Goal: Find specific page/section: Find specific page/section

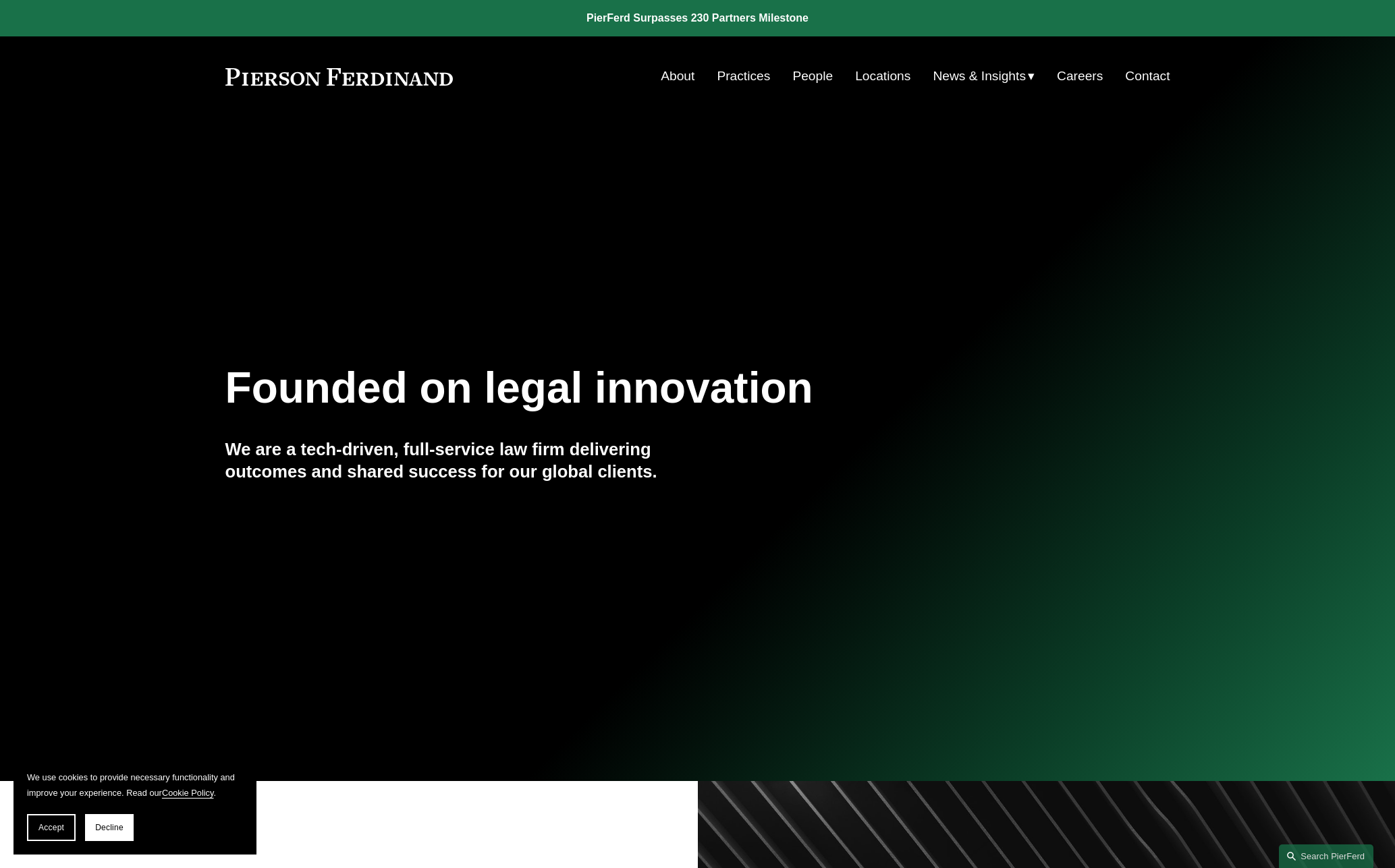
click at [742, 75] on link "Practices" at bounding box center [744, 76] width 54 height 26
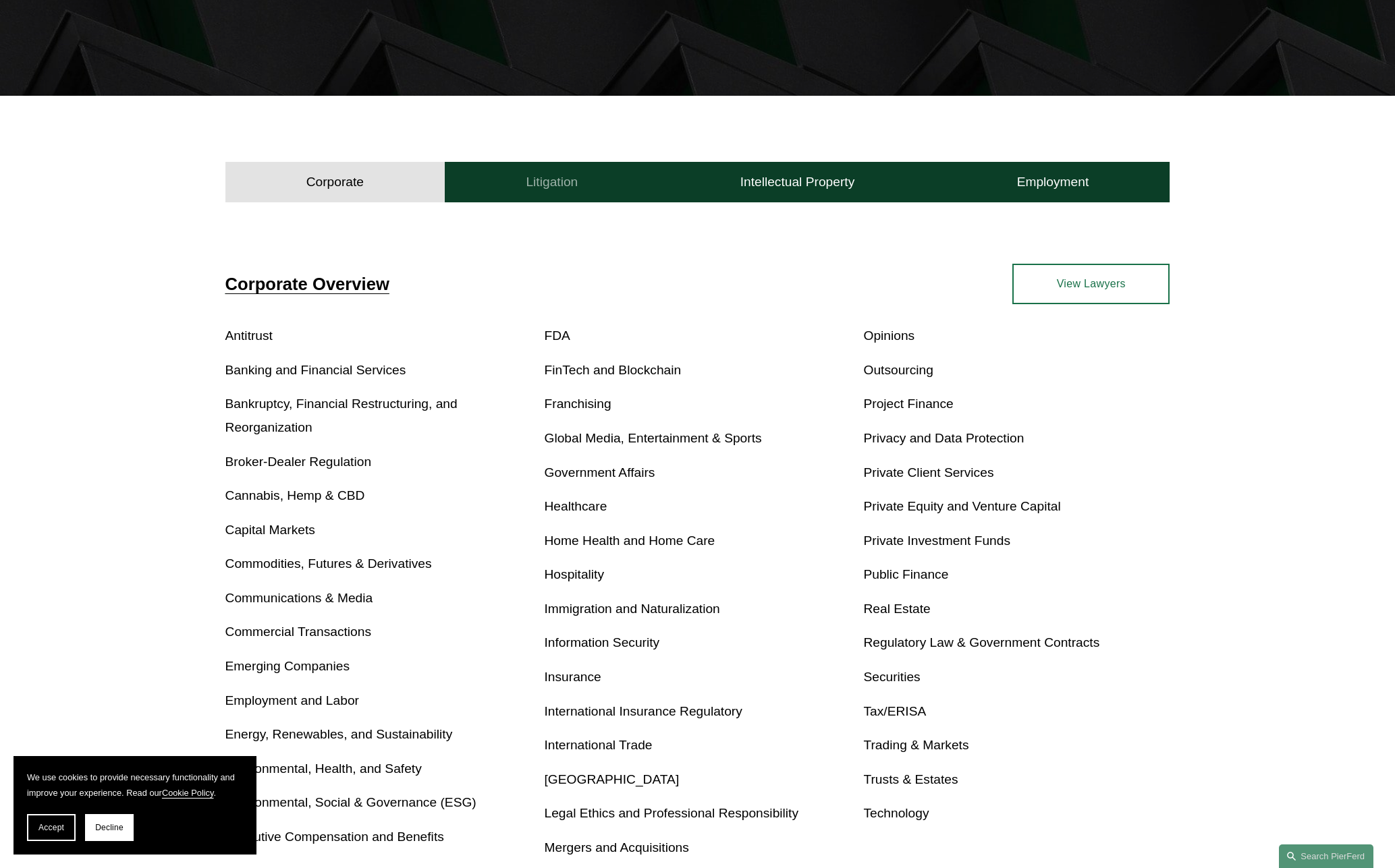
scroll to position [337, 0]
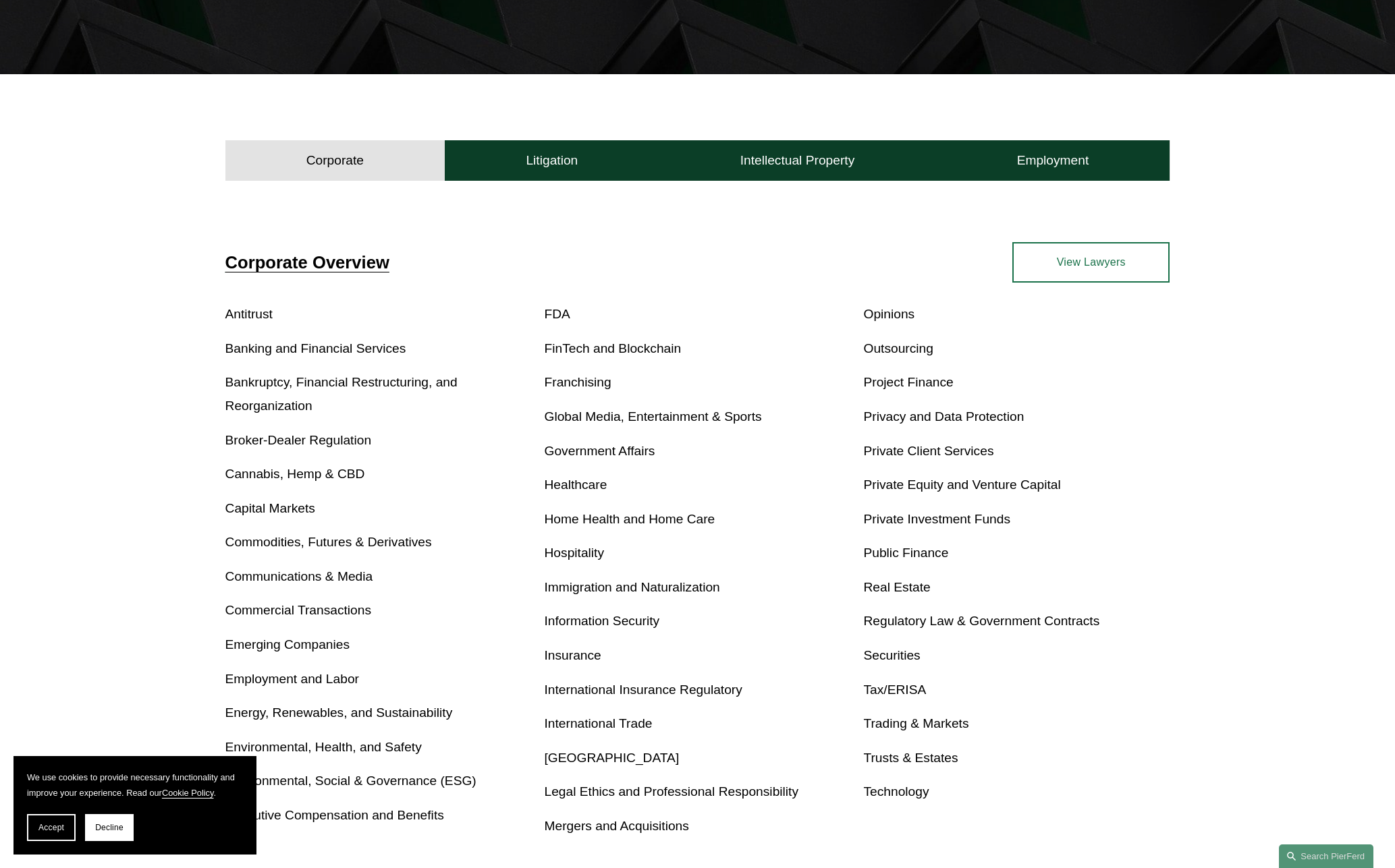
click at [920, 755] on link "Trusts & Estates" at bounding box center [910, 758] width 94 height 14
